Goal: Communication & Community: Ask a question

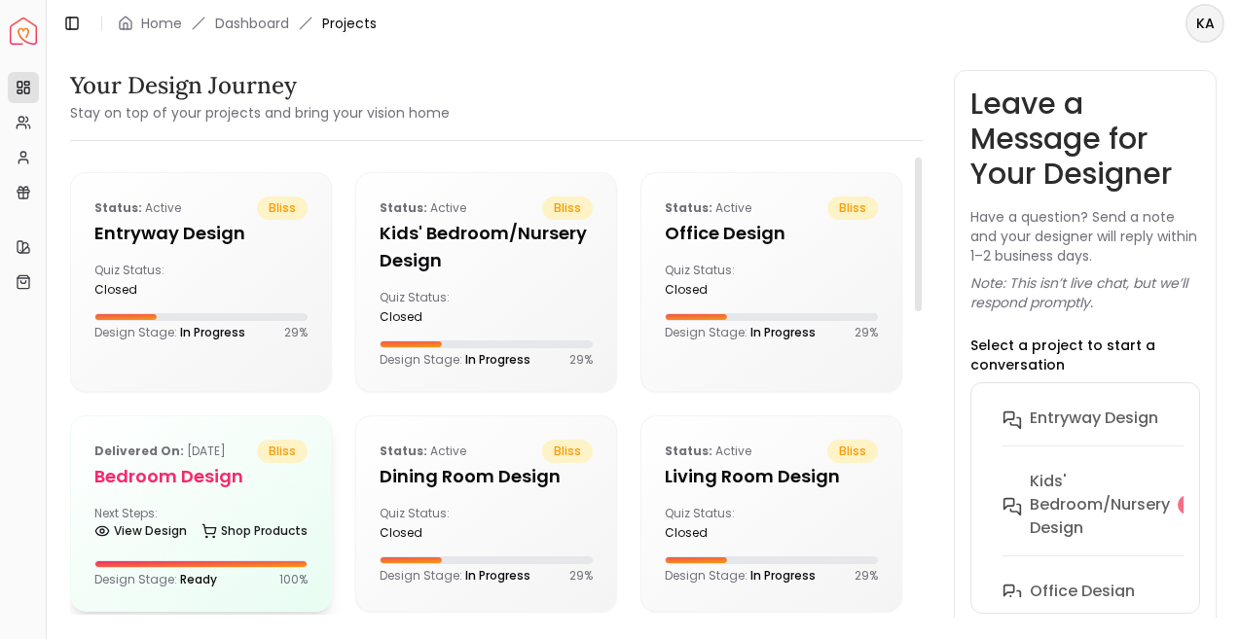
click at [163, 470] on h5 "Bedroom design" at bounding box center [200, 476] width 213 height 27
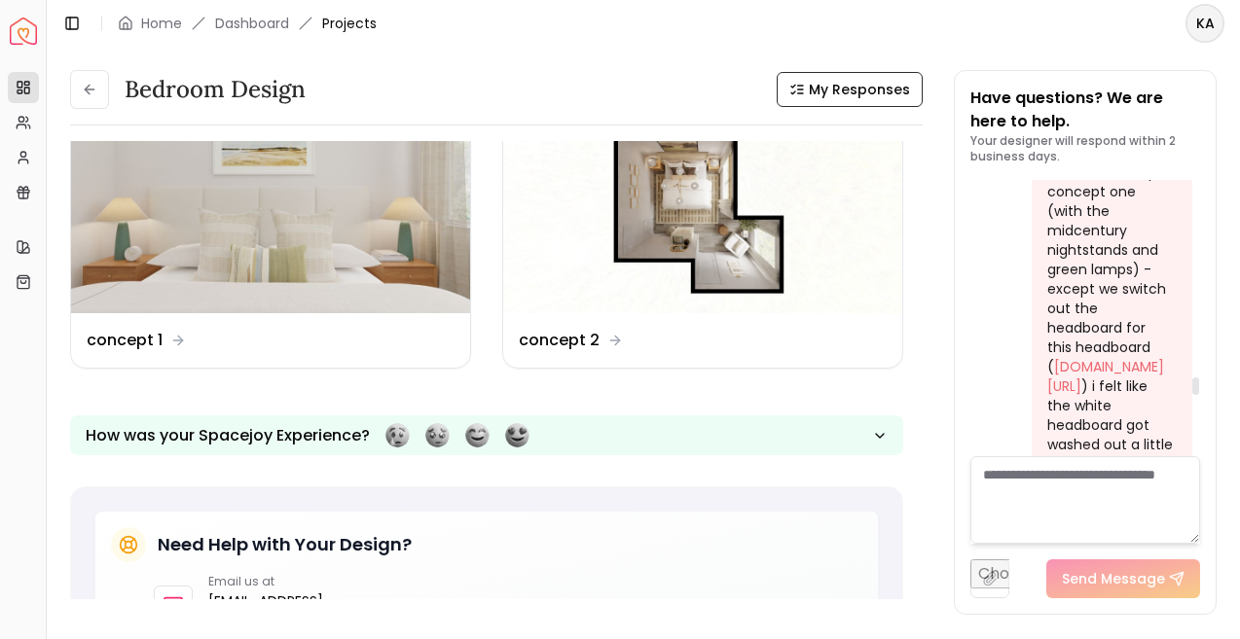
scroll to position [3516, 0]
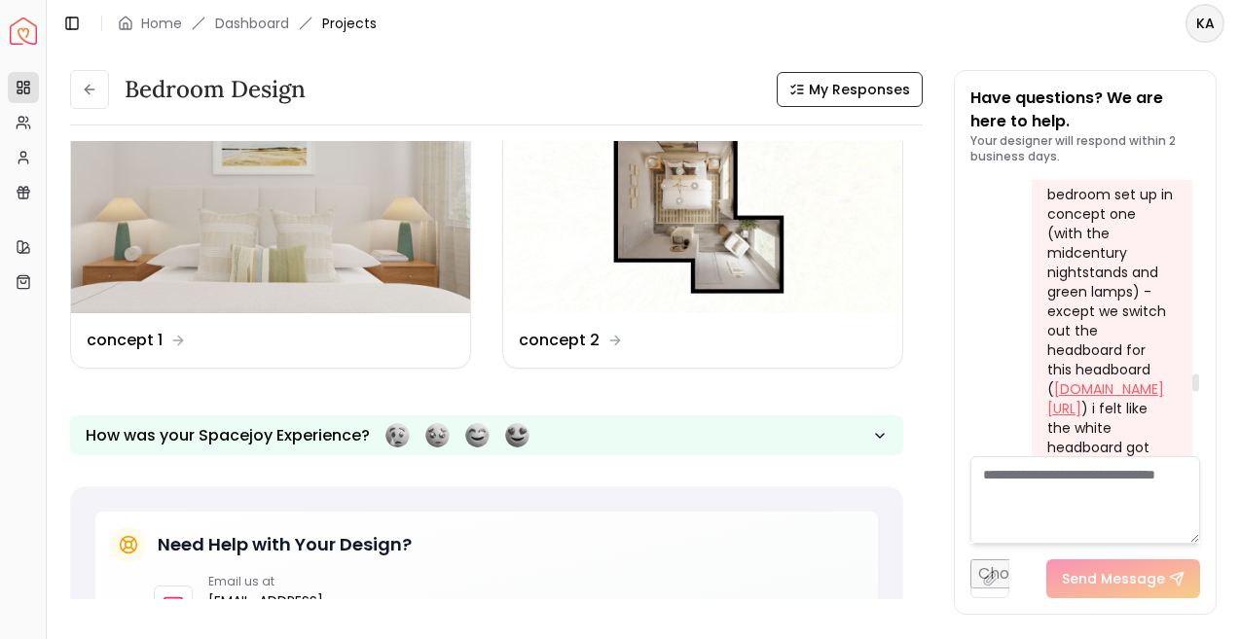
click at [1073, 380] on link "westelm.com/products/bodi-headboard-h13507/?cm_src=beds-headboards" at bounding box center [1105, 399] width 117 height 39
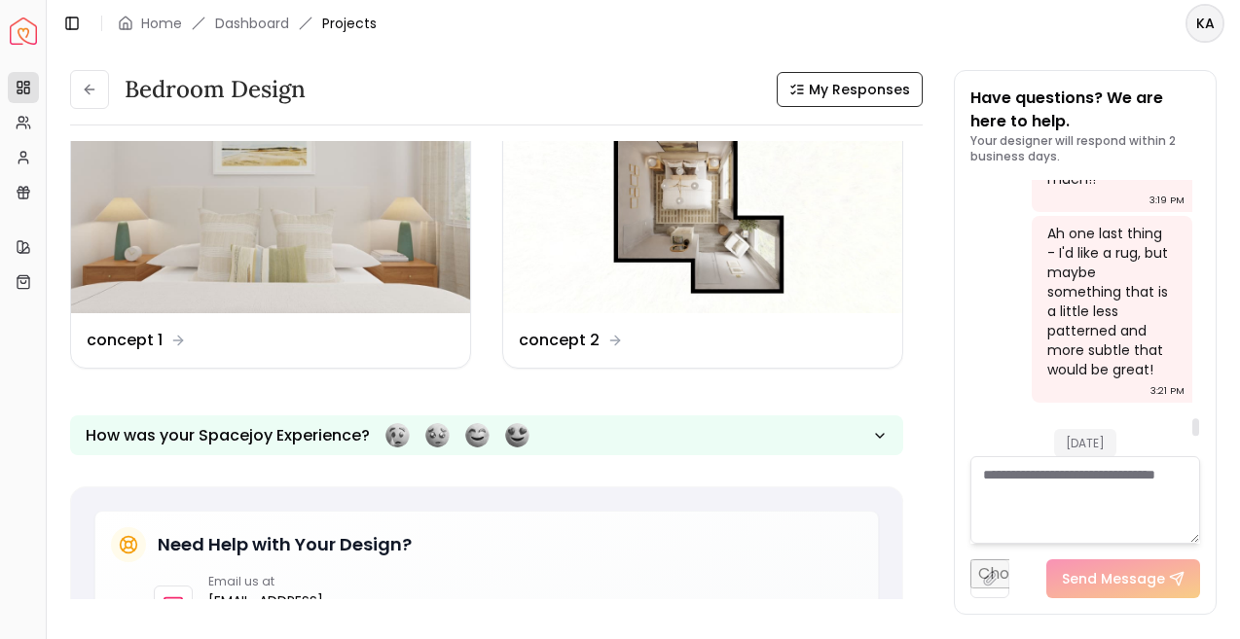
scroll to position [4679, 0]
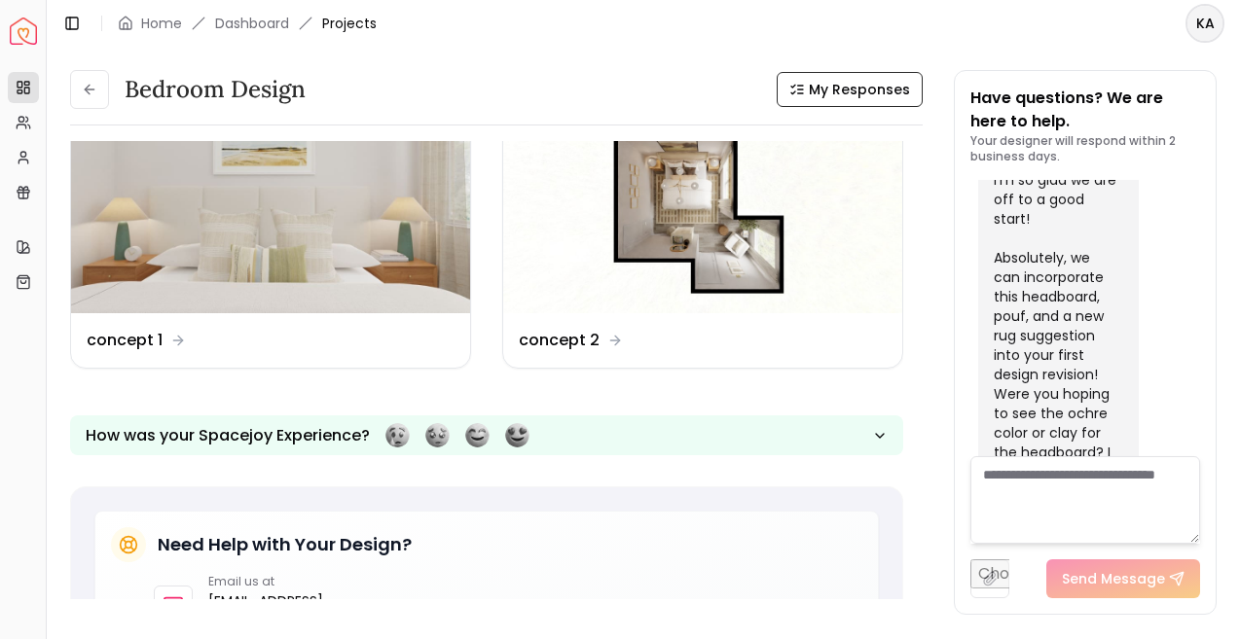
click at [1046, 473] on textarea at bounding box center [1085, 500] width 231 height 88
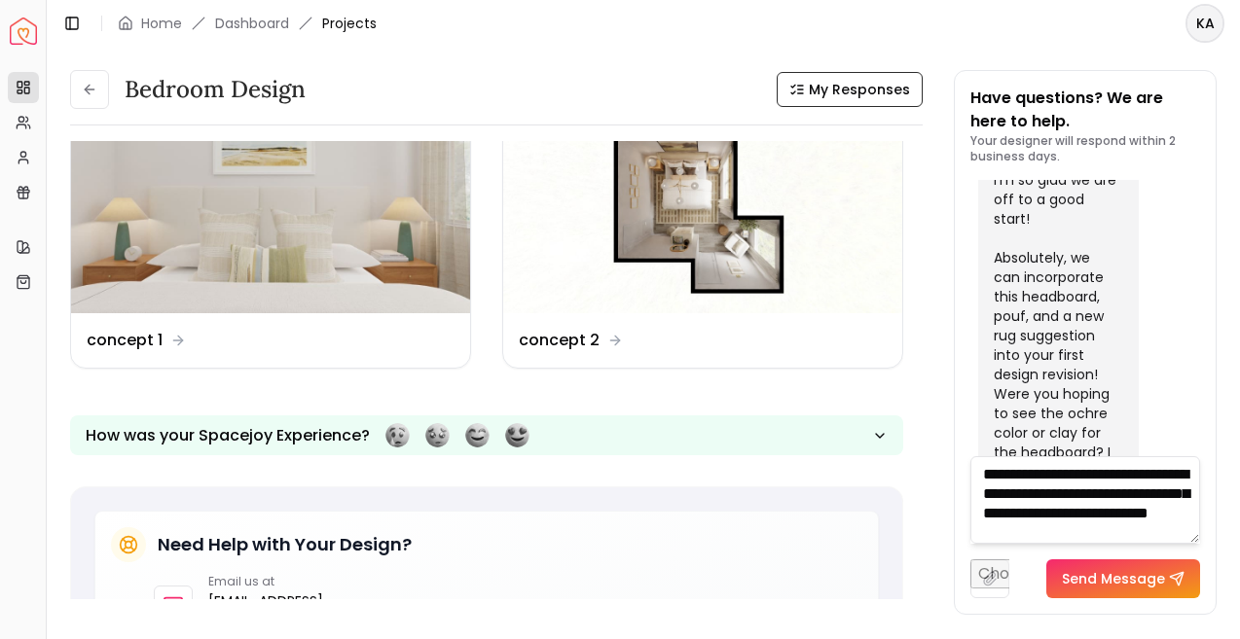
scroll to position [20, 0]
type textarea "**********"
click at [1161, 577] on button "Send Message" at bounding box center [1123, 579] width 154 height 39
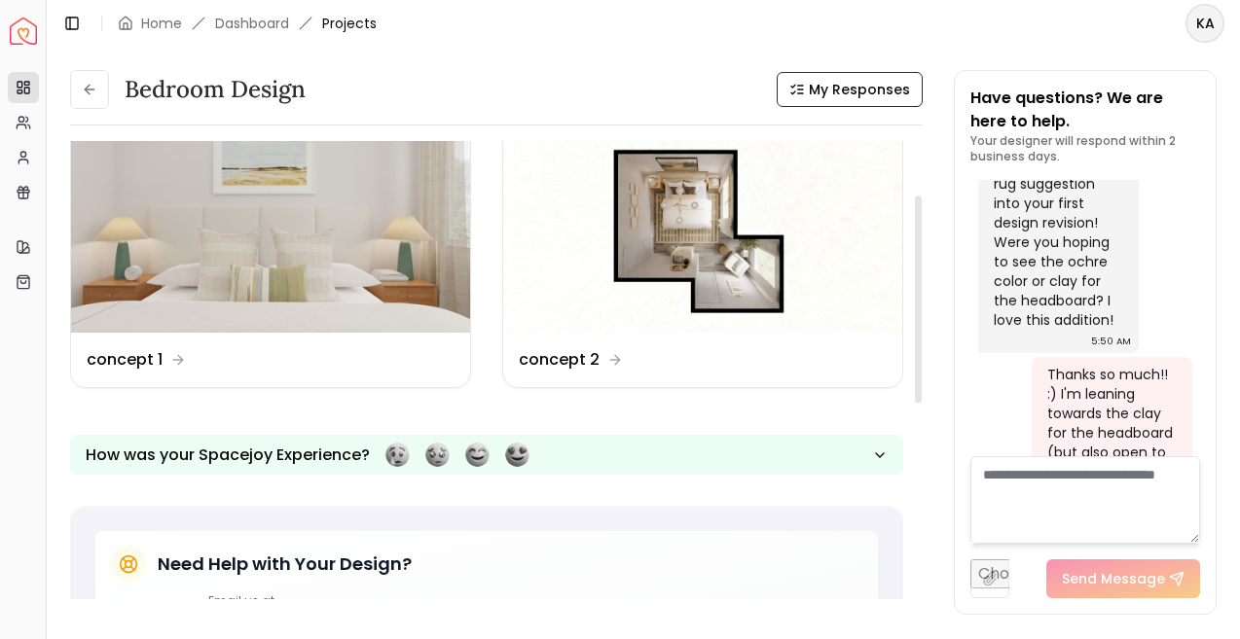
scroll to position [0, 0]
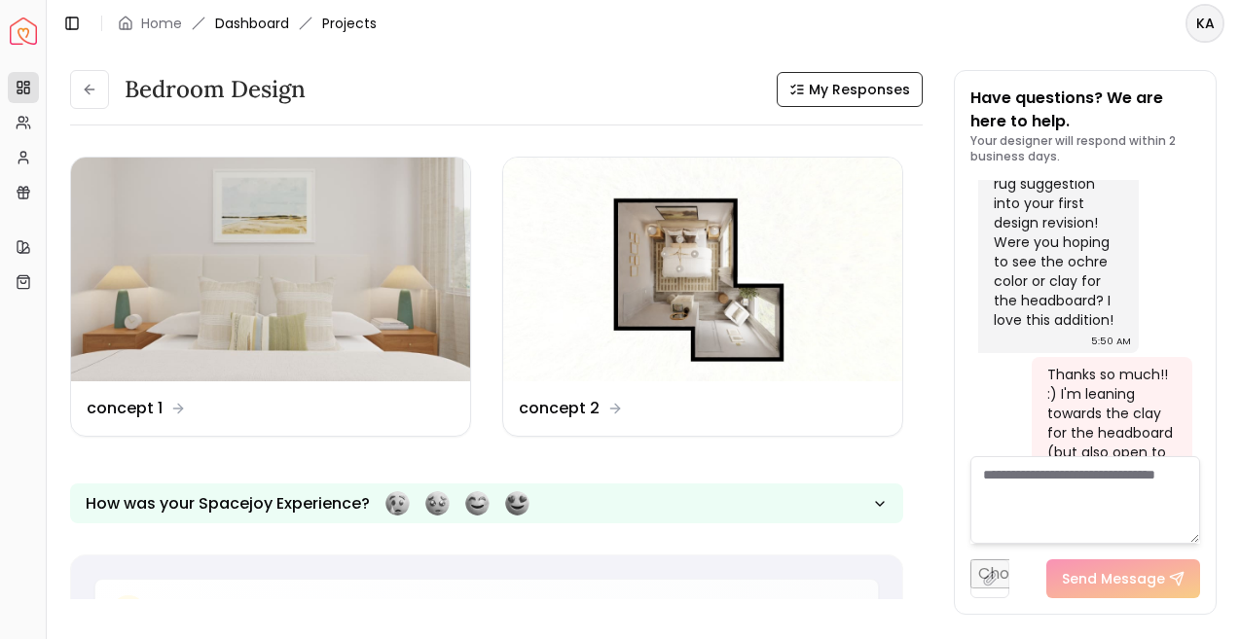
click at [230, 20] on link "Dashboard" at bounding box center [252, 23] width 74 height 19
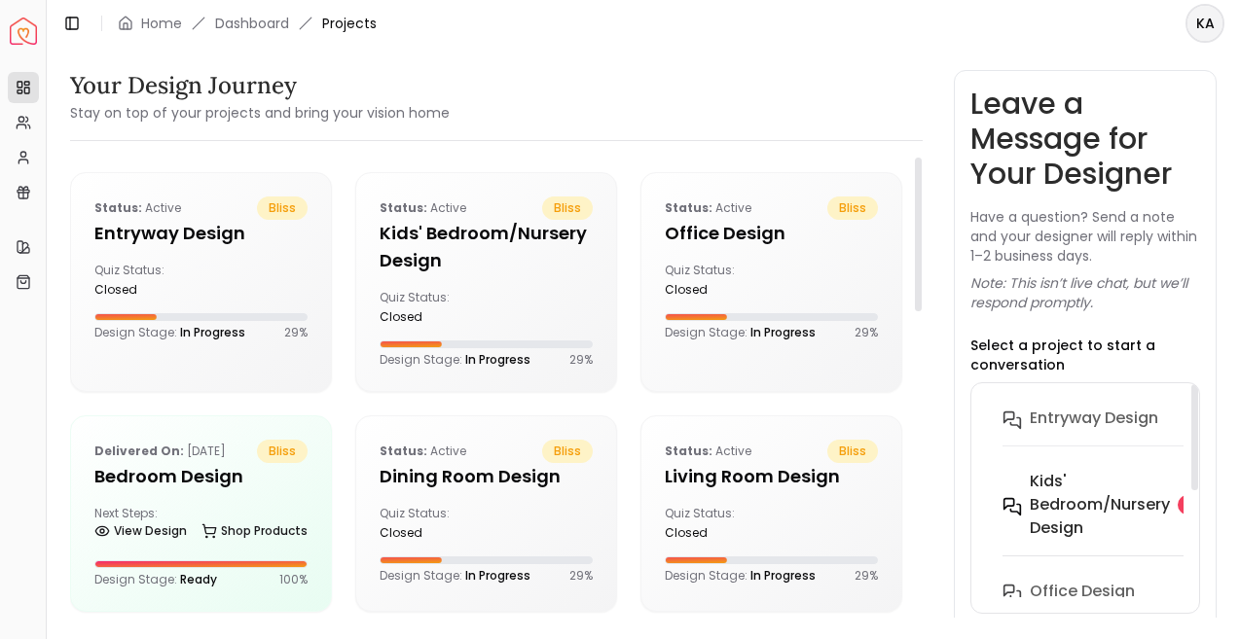
click at [1031, 521] on h6 "Kids' Bedroom/Nursery design" at bounding box center [1100, 505] width 140 height 70
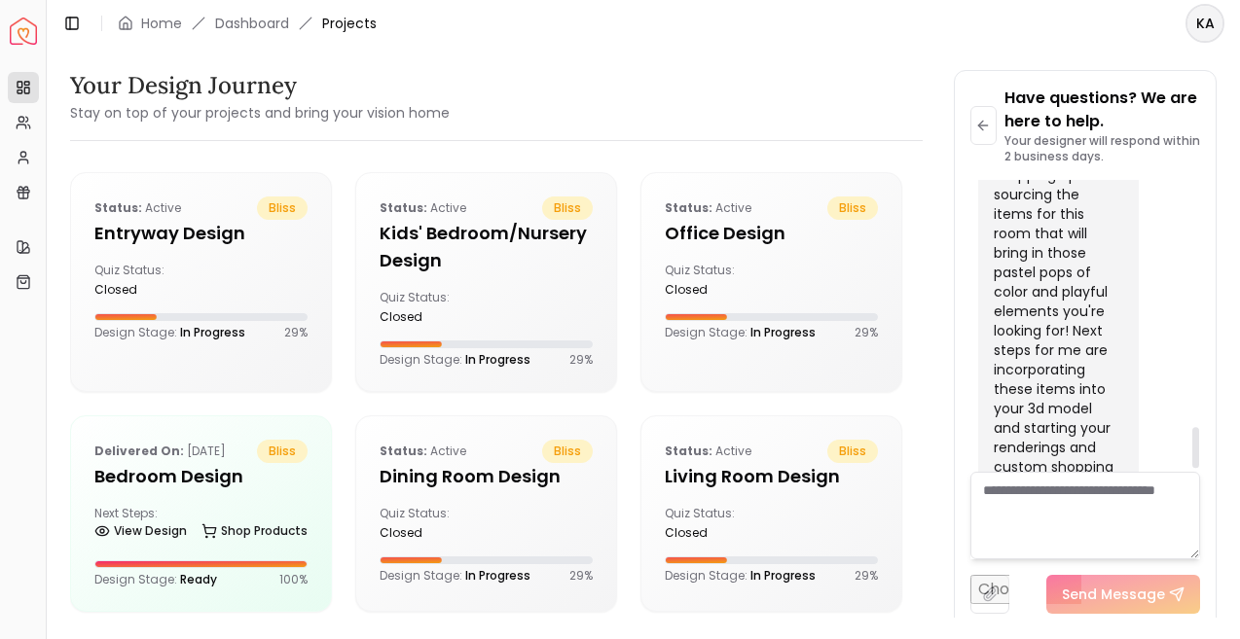
scroll to position [1779, 0]
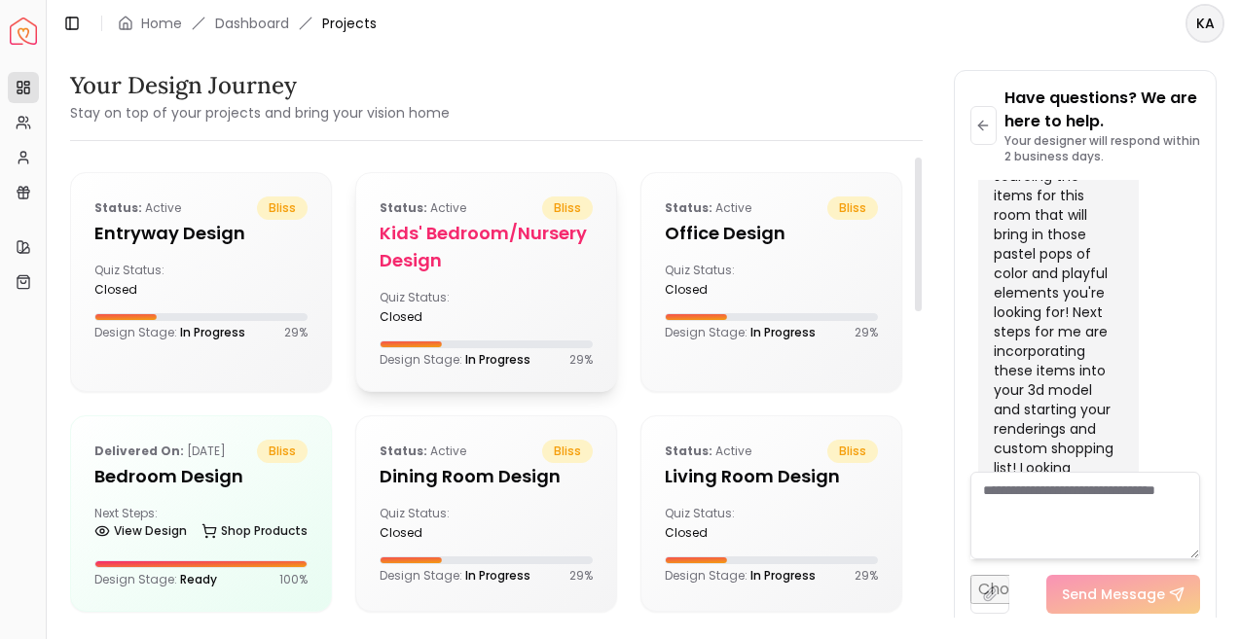
click at [521, 231] on h5 "Kids' Bedroom/Nursery design" at bounding box center [486, 247] width 213 height 54
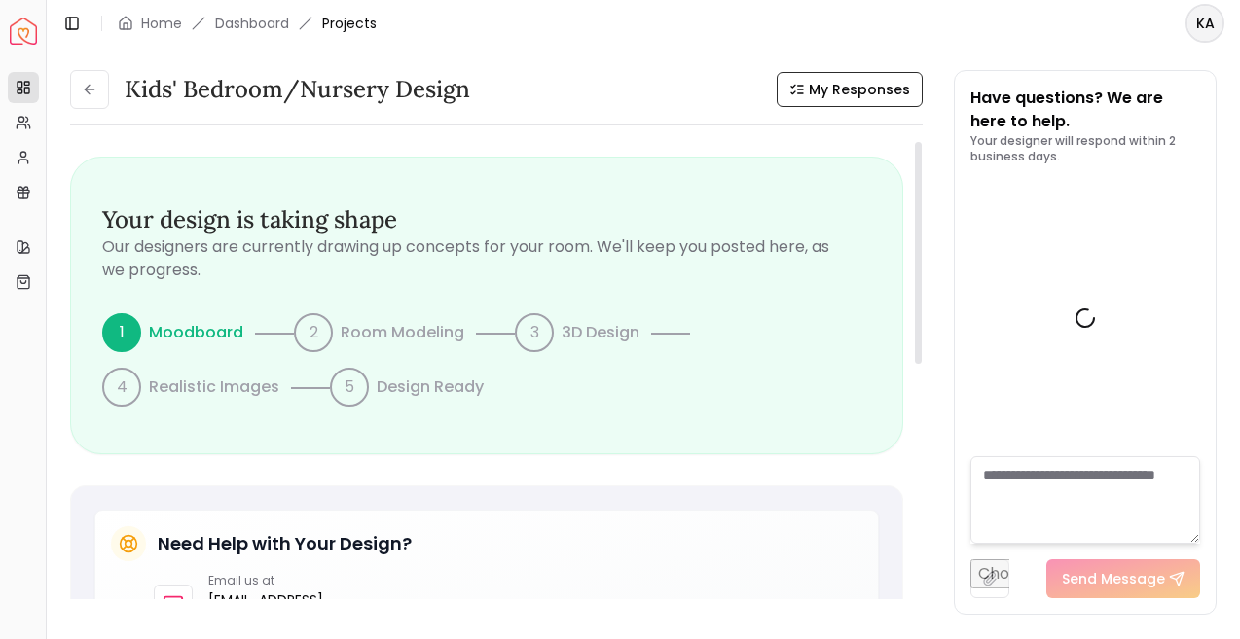
scroll to position [1794, 0]
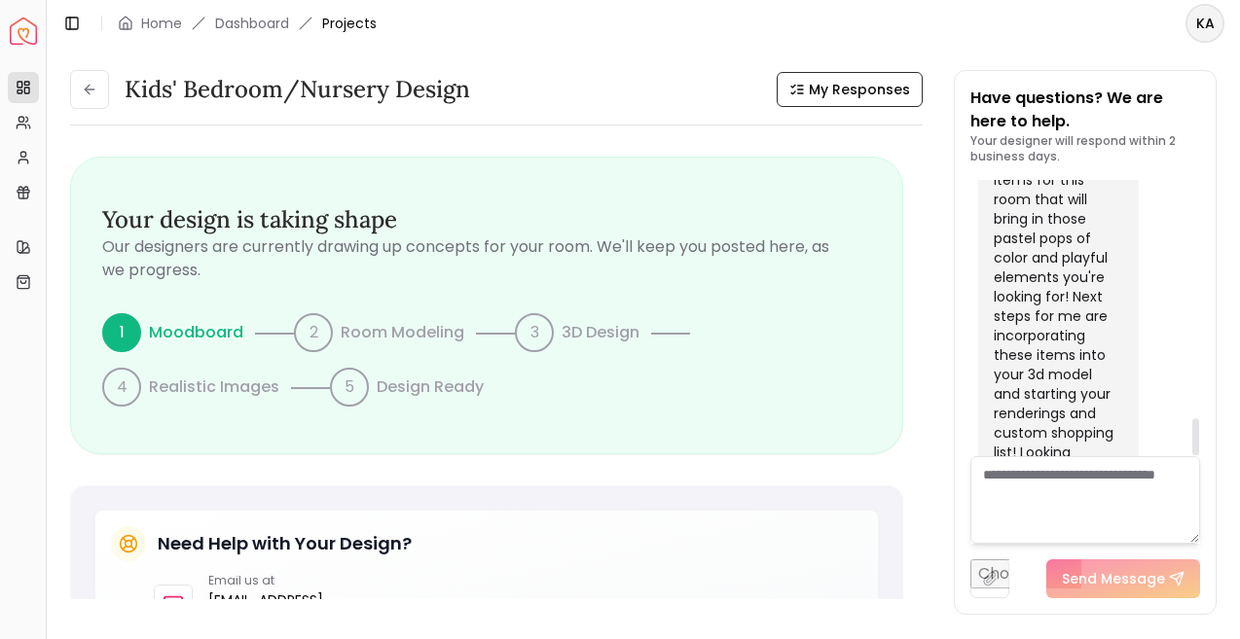
click at [1032, 498] on textarea at bounding box center [1085, 500] width 231 height 88
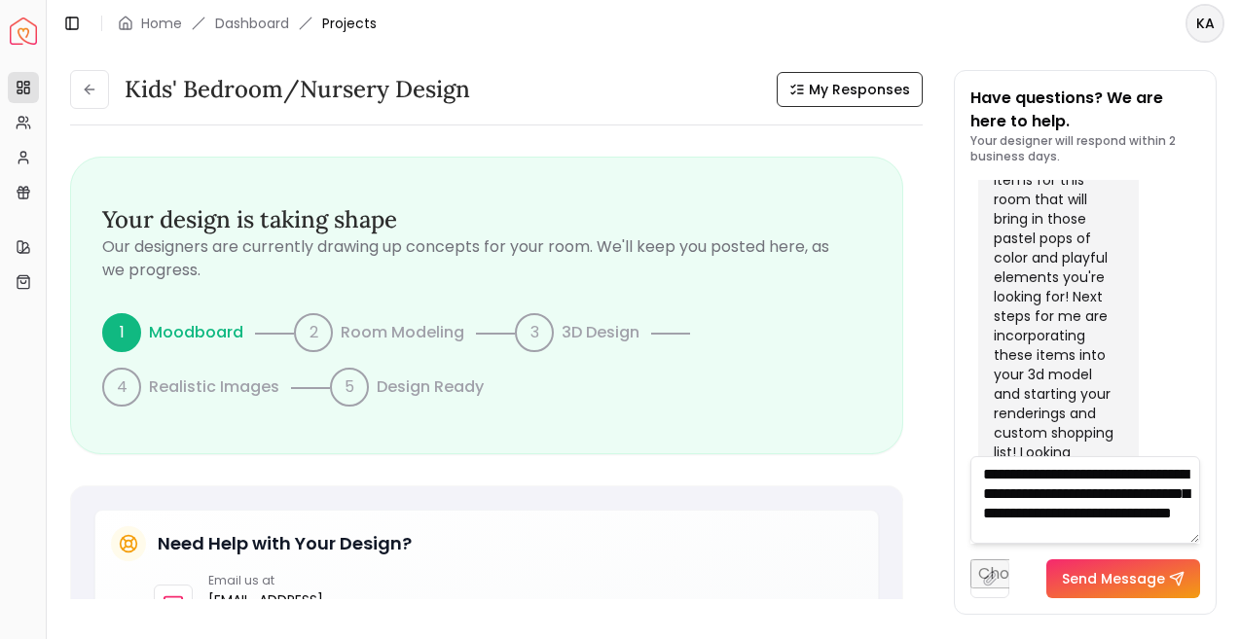
scroll to position [20, 0]
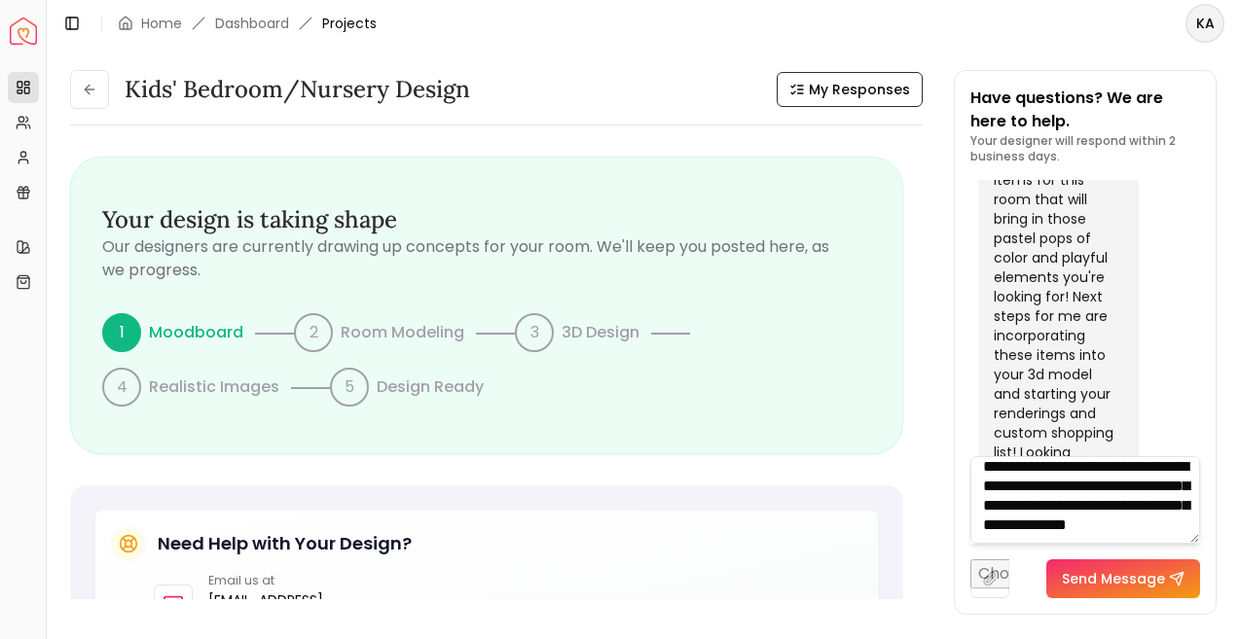
paste textarea "**********"
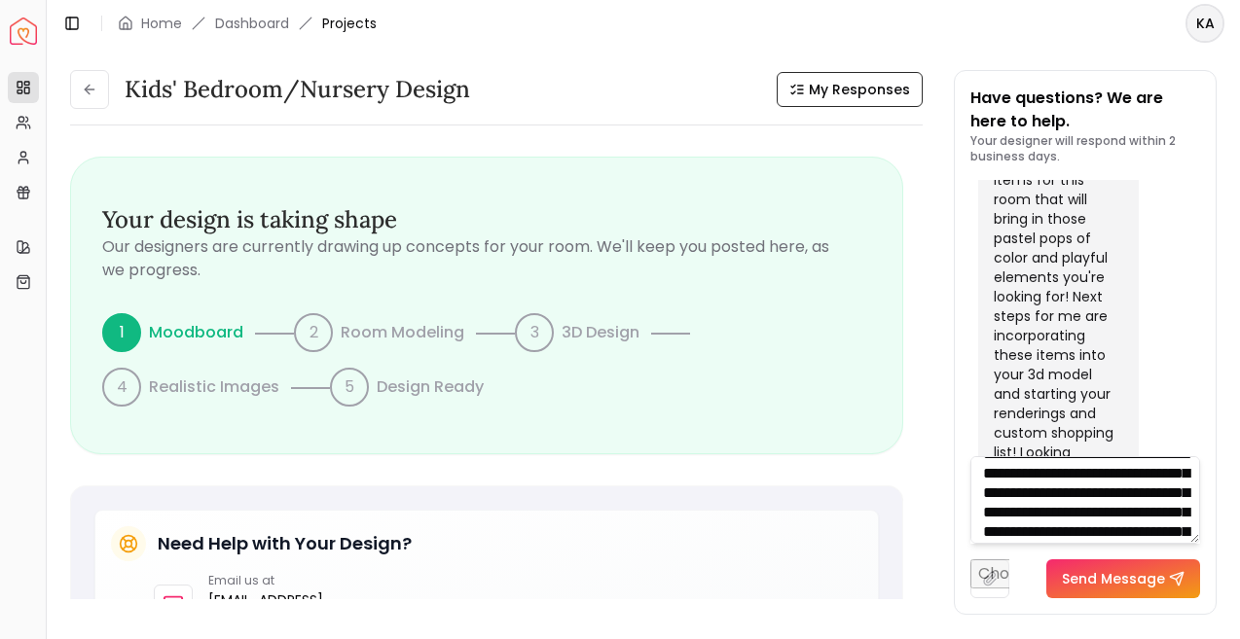
scroll to position [98, 0]
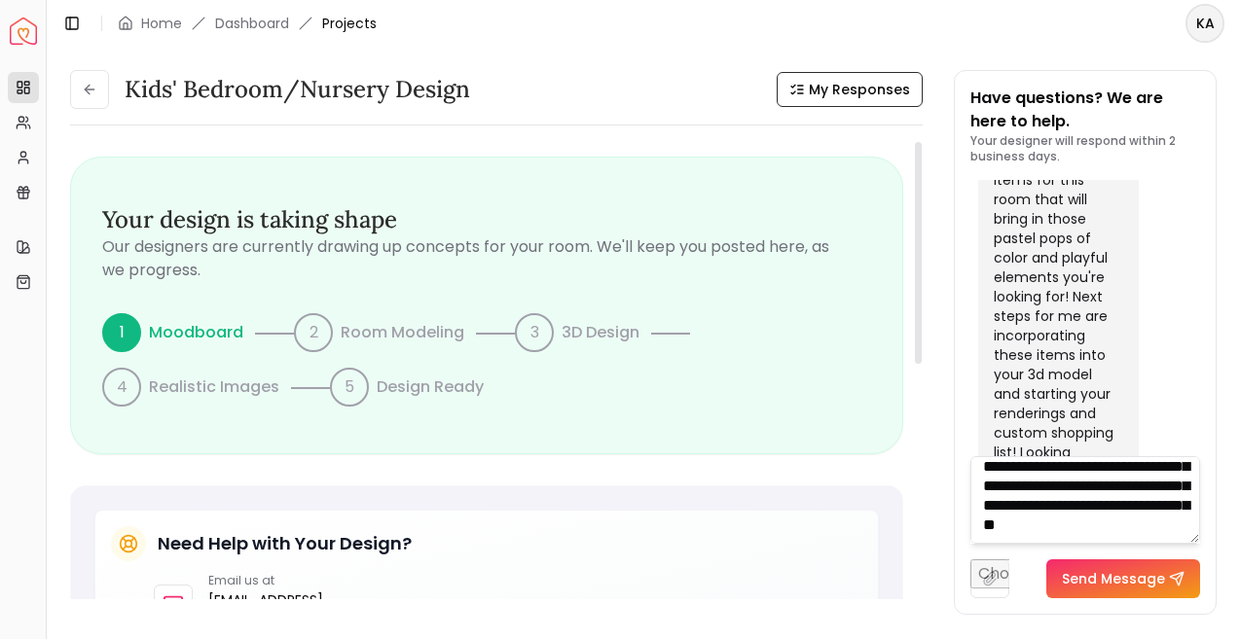
paste textarea "**********"
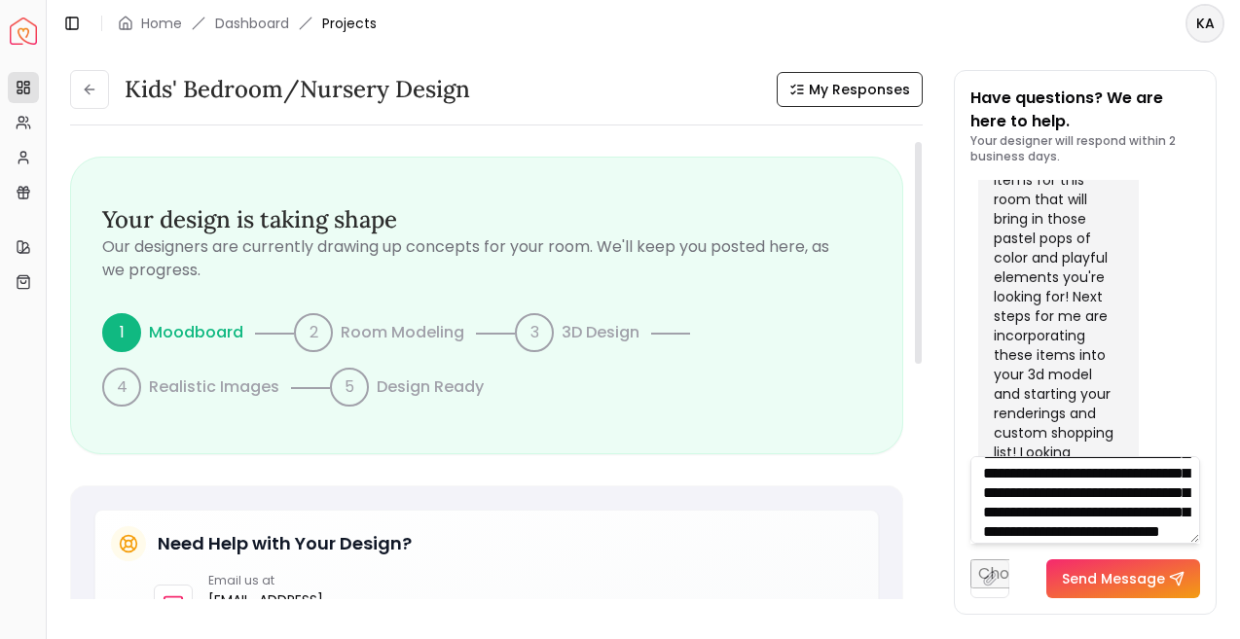
scroll to position [196, 0]
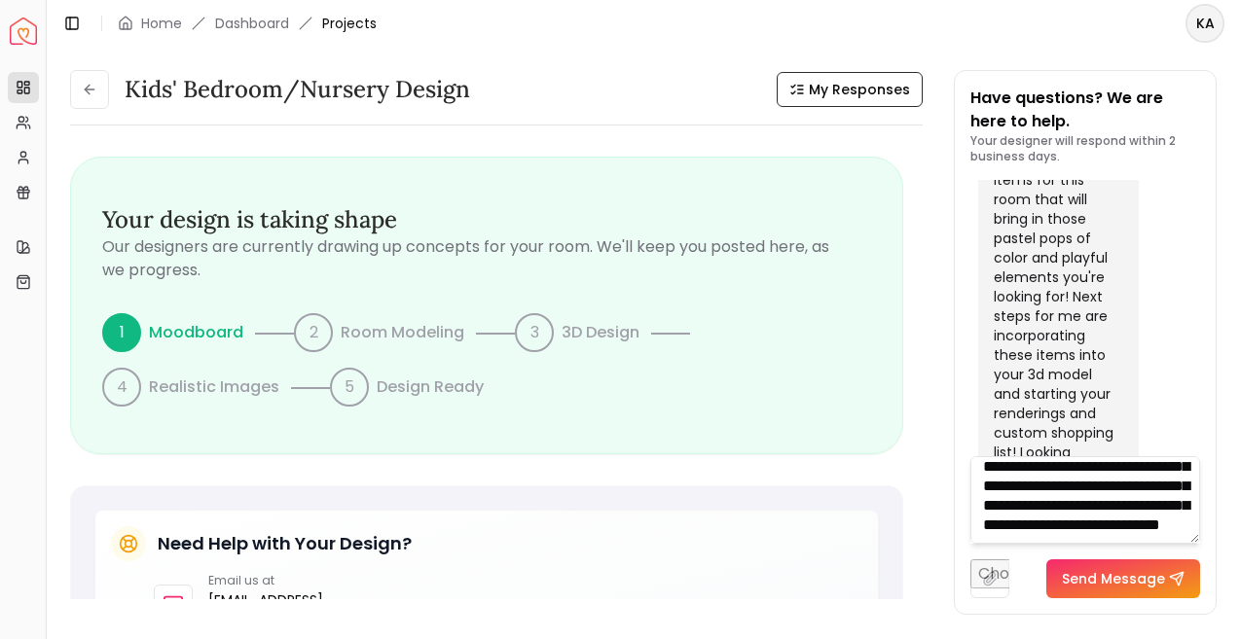
type textarea "**********"
click at [1144, 584] on button "Send Message" at bounding box center [1123, 579] width 154 height 39
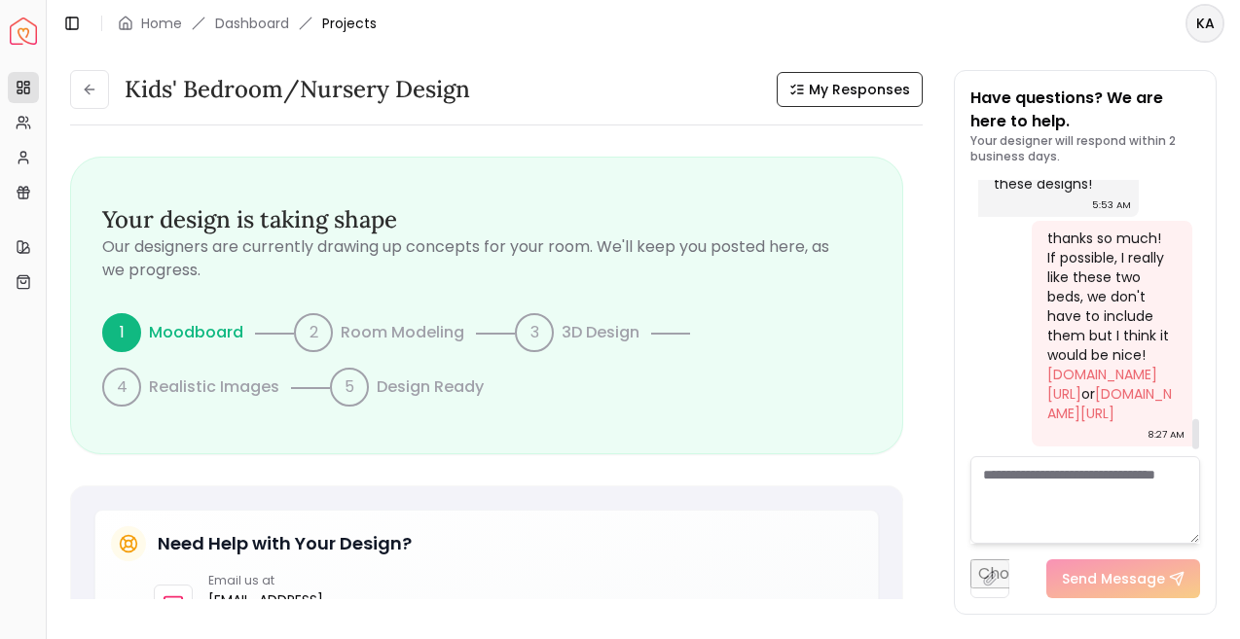
scroll to position [2199, 0]
click at [243, 14] on link "Dashboard" at bounding box center [252, 23] width 74 height 19
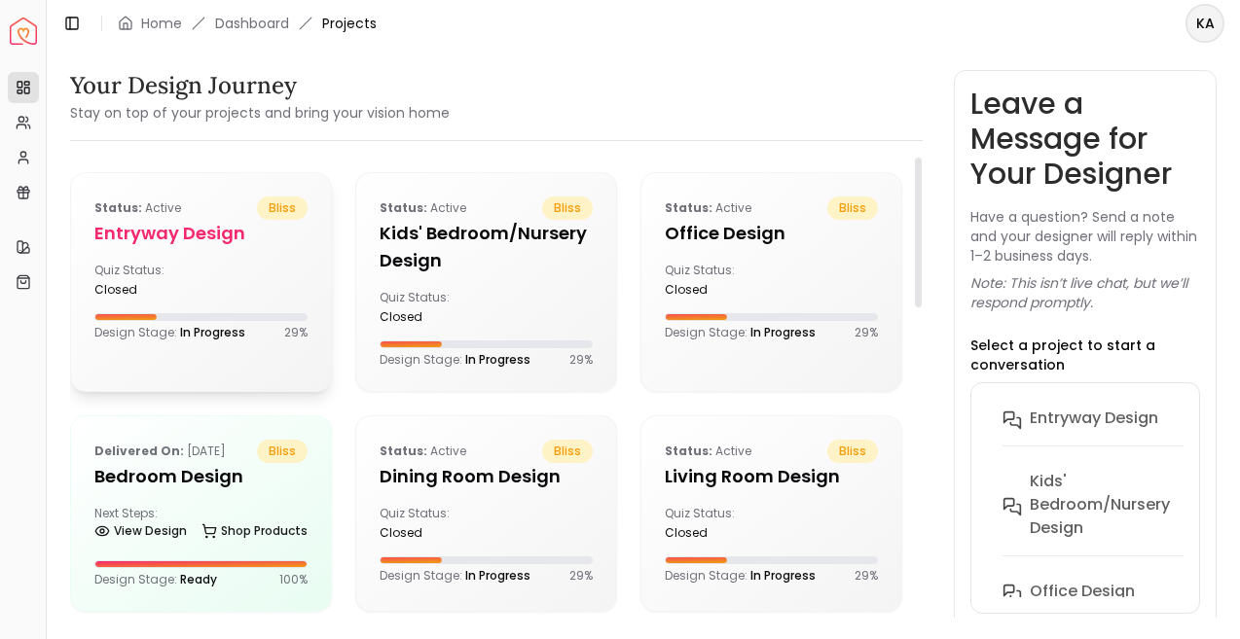
click at [281, 249] on div "Status: active bliss entryway design Quiz Status: closed Design Stage: In Progr…" at bounding box center [201, 268] width 260 height 191
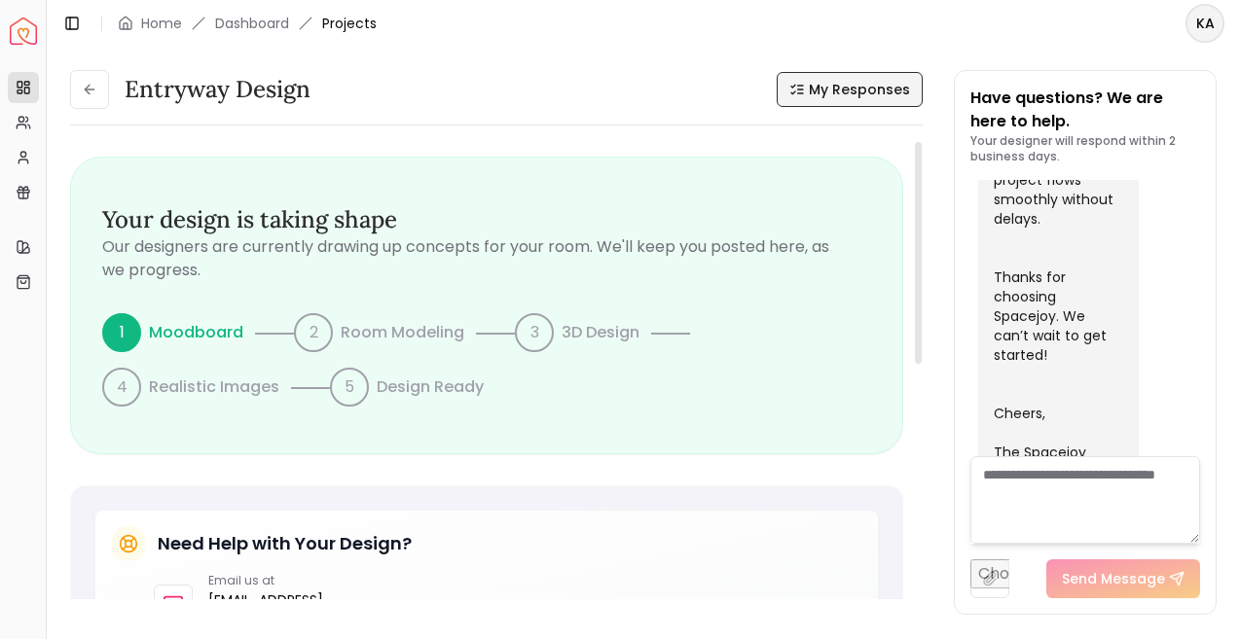
click at [860, 83] on span "My Responses" at bounding box center [859, 89] width 101 height 19
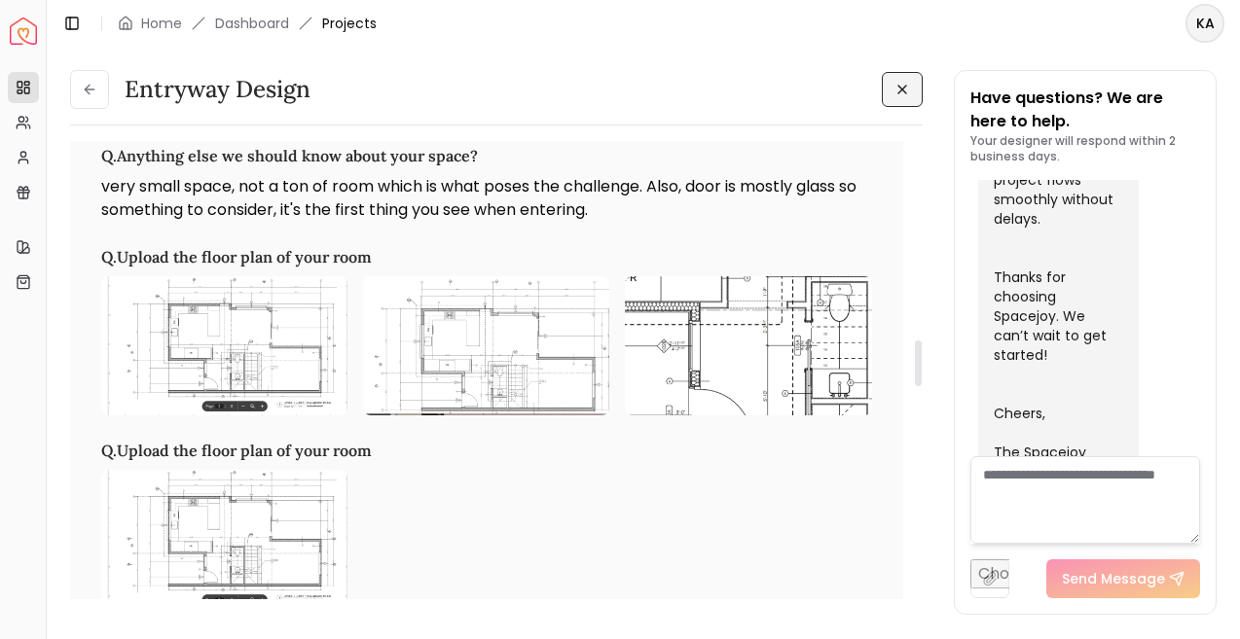
scroll to position [2054, 0]
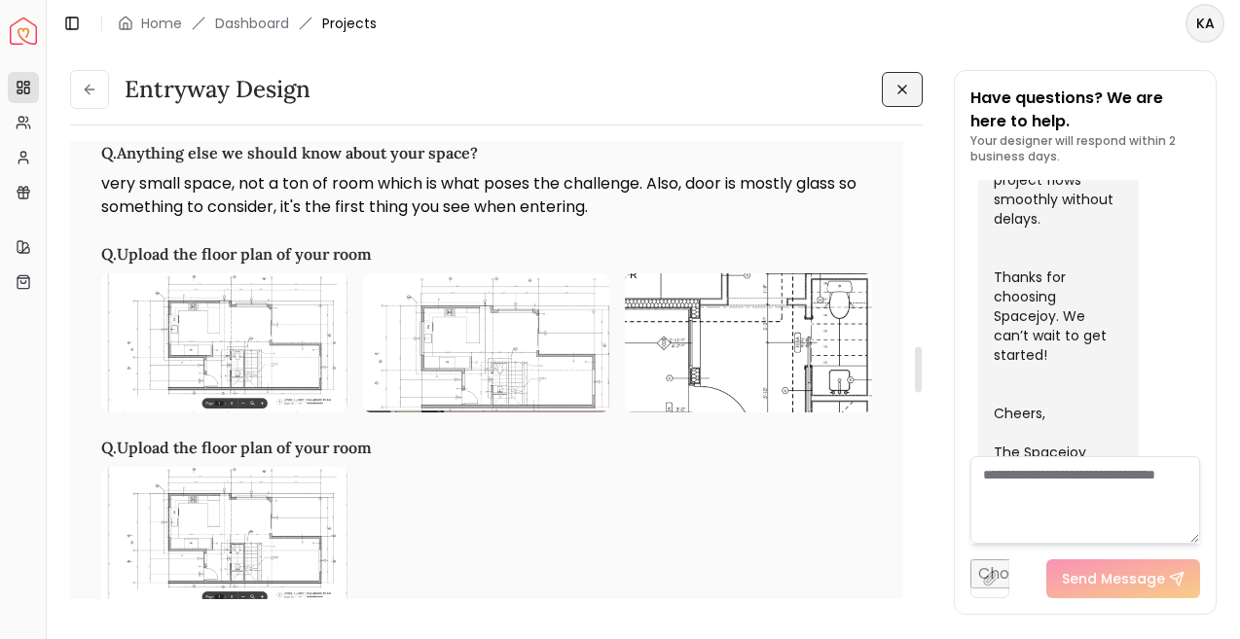
click at [780, 338] on img at bounding box center [748, 342] width 246 height 138
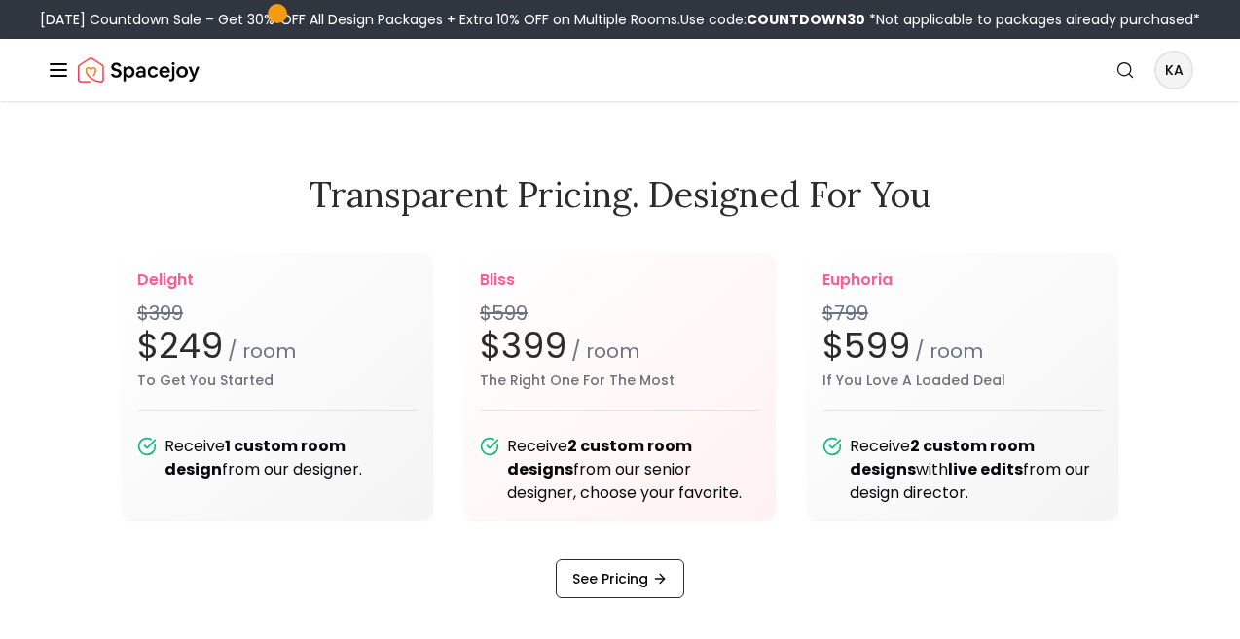
scroll to position [2228, 0]
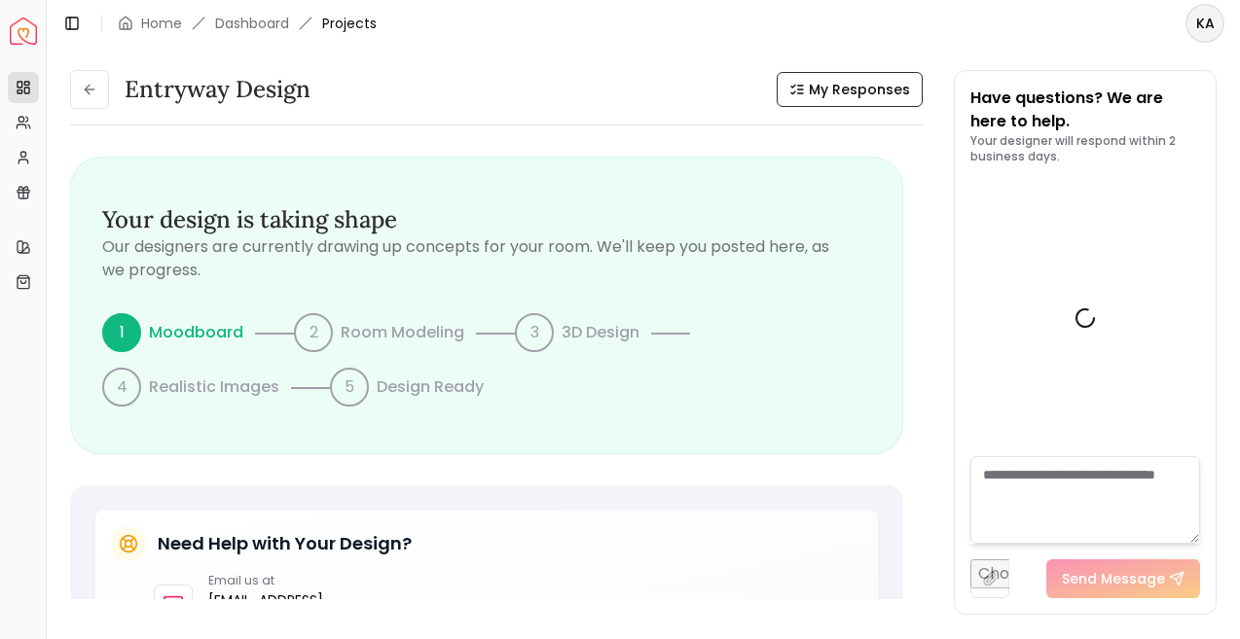
scroll to position [1086, 0]
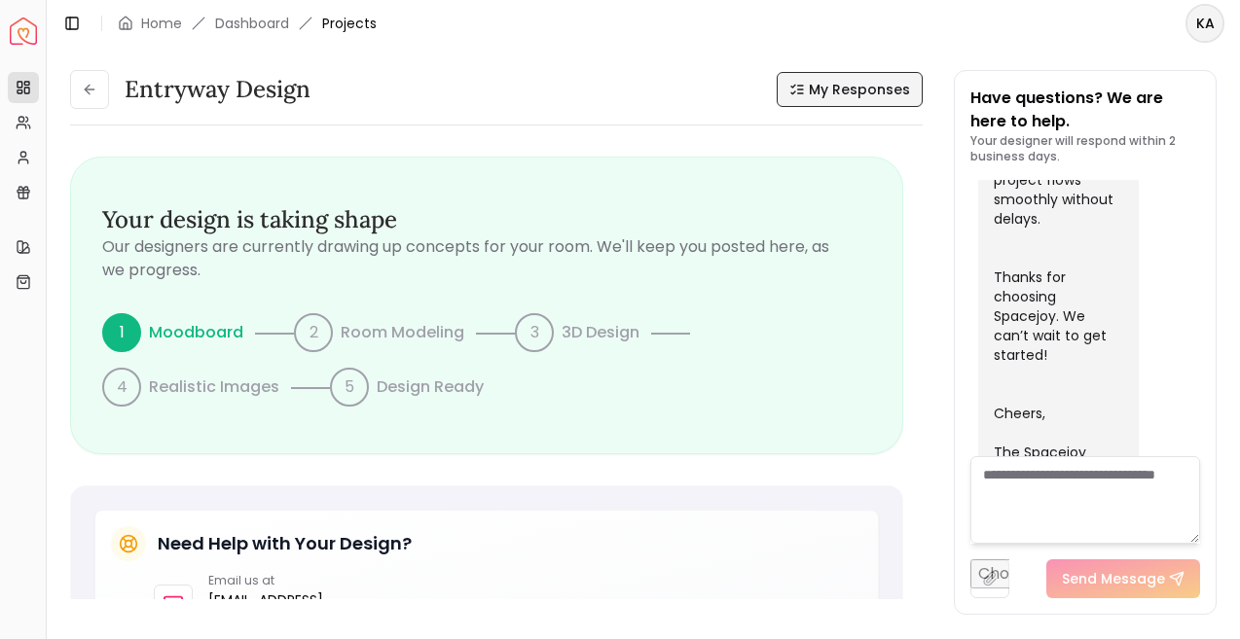
click at [803, 85] on icon at bounding box center [797, 90] width 16 height 16
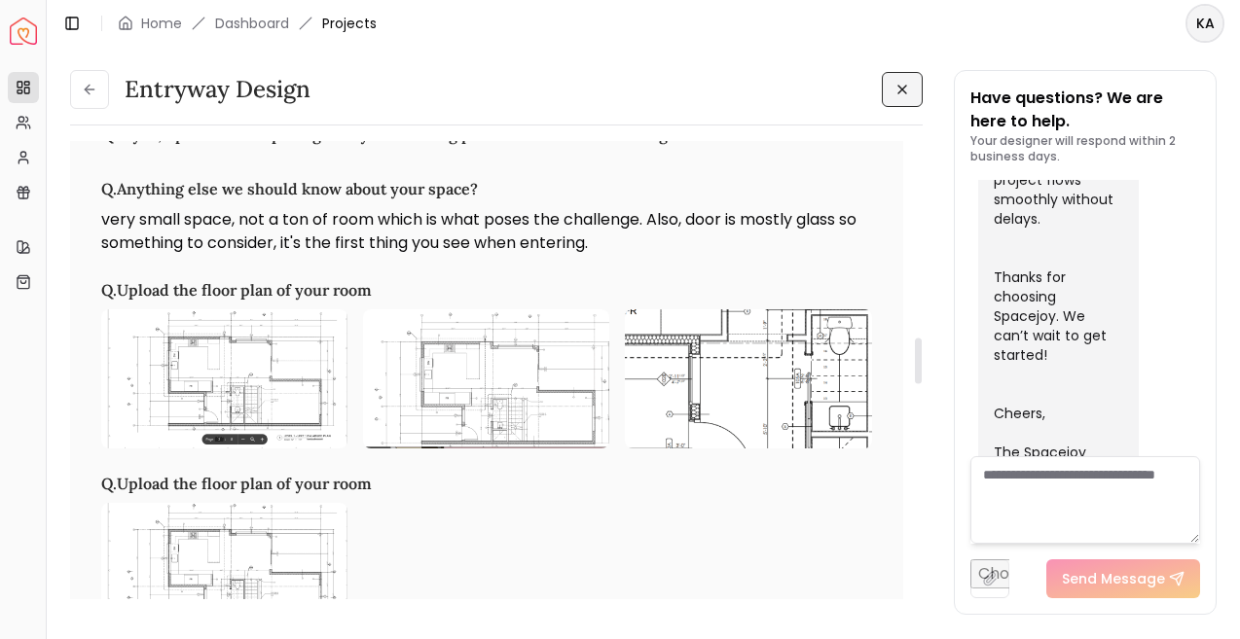
scroll to position [2068, 0]
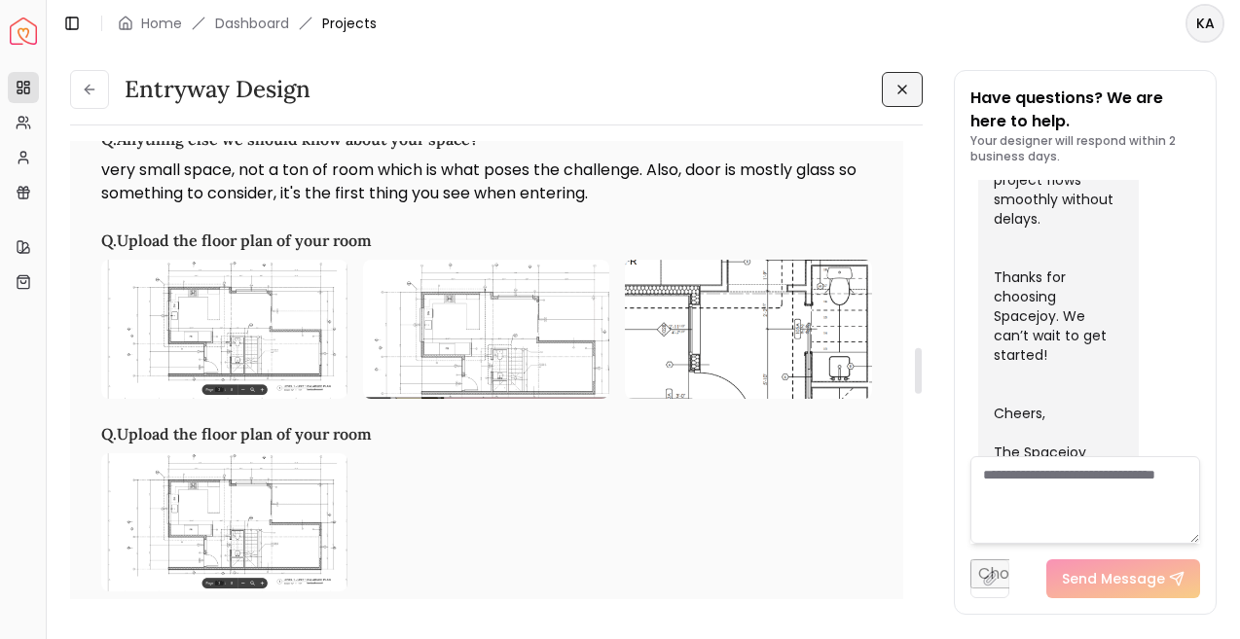
click at [289, 334] on img at bounding box center [224, 329] width 246 height 138
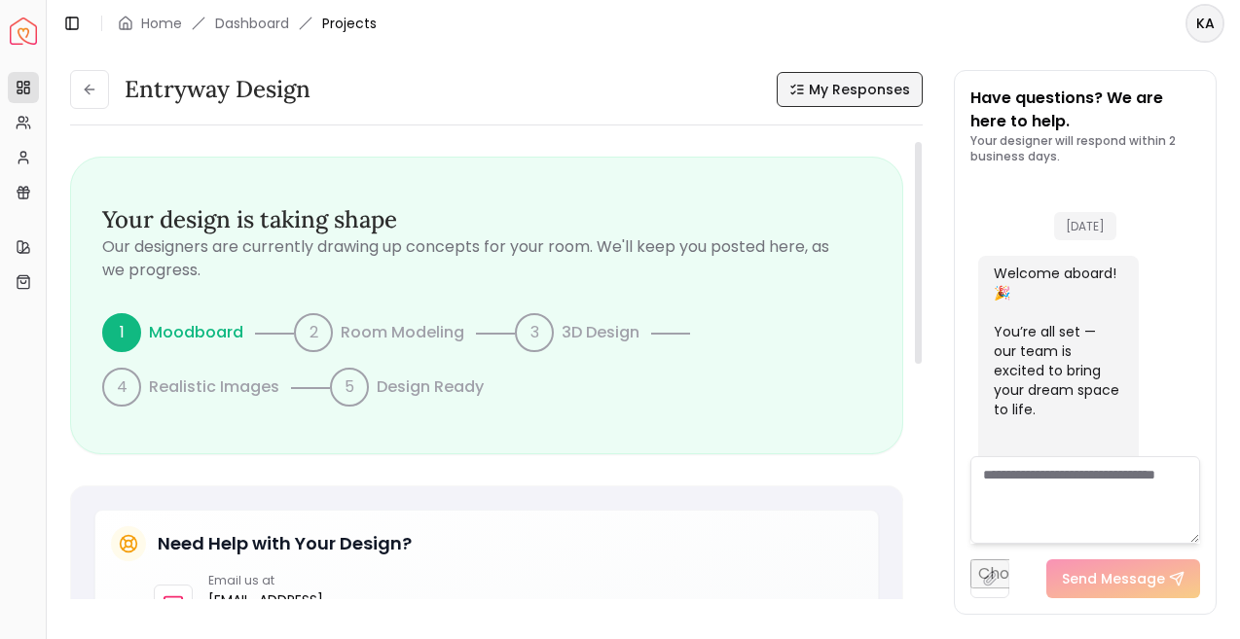
scroll to position [1086, 0]
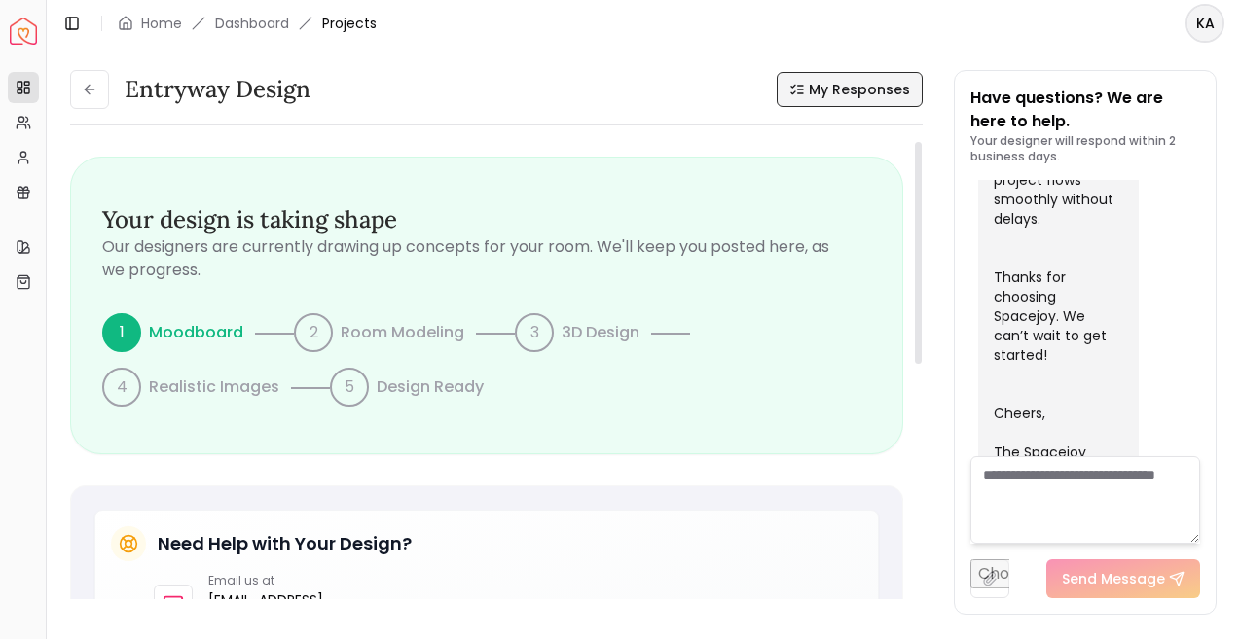
click at [857, 90] on span "My Responses" at bounding box center [859, 89] width 101 height 19
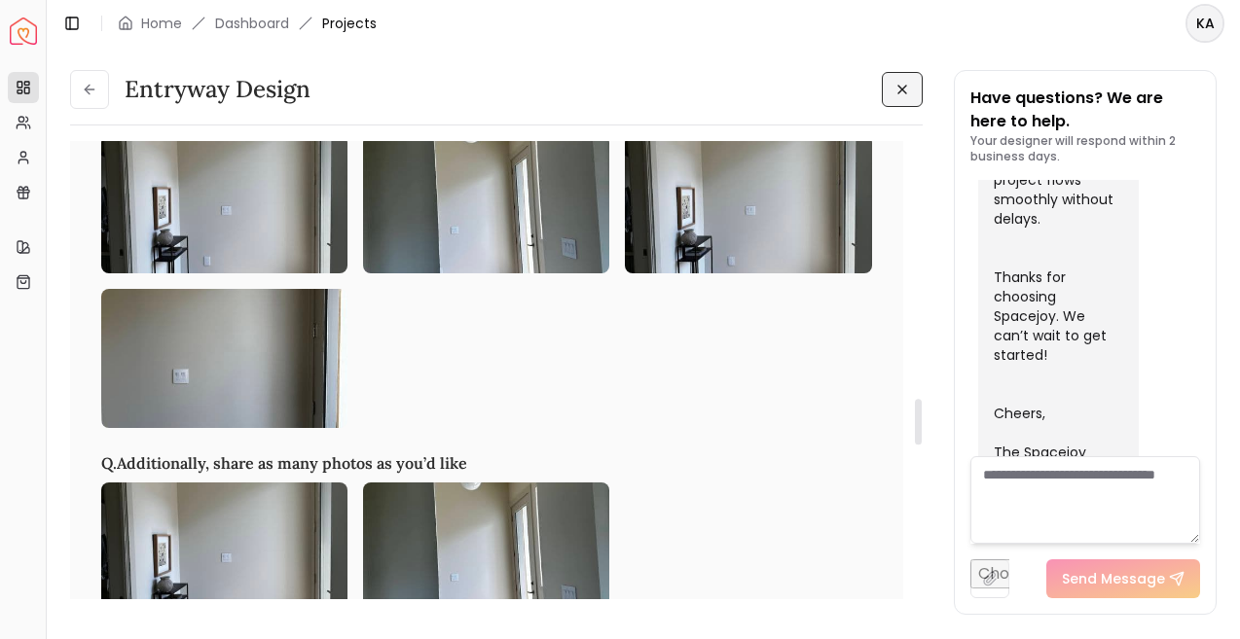
scroll to position [2564, 0]
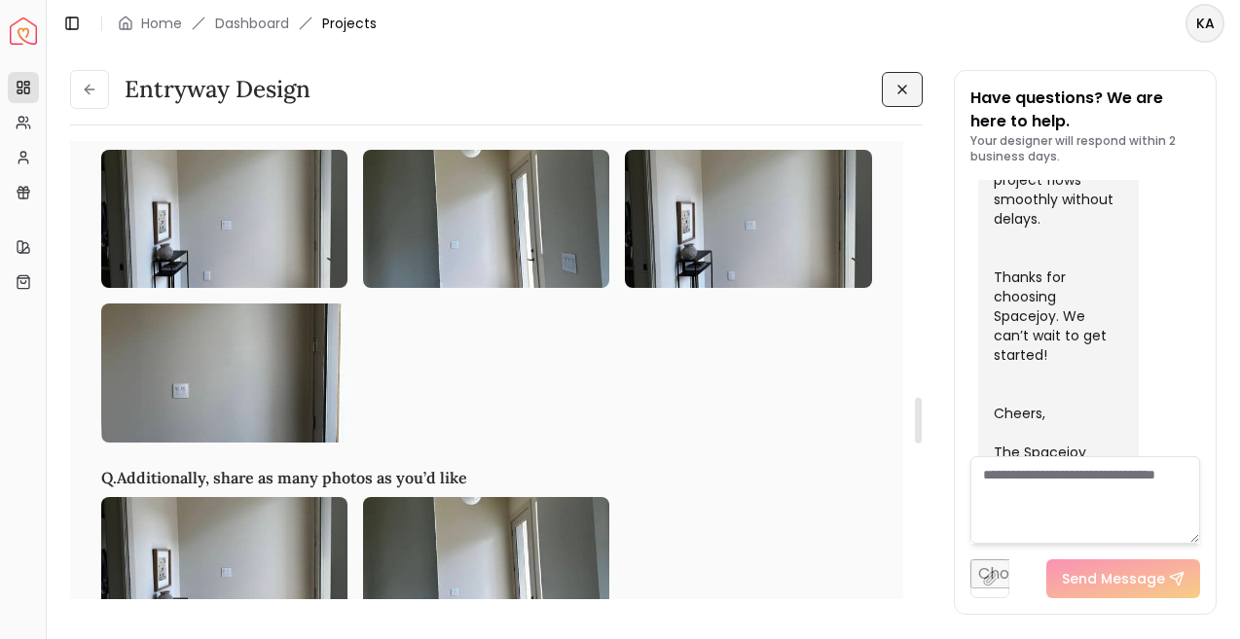
click at [570, 248] on img at bounding box center [486, 219] width 246 height 138
